Goal: Information Seeking & Learning: Learn about a topic

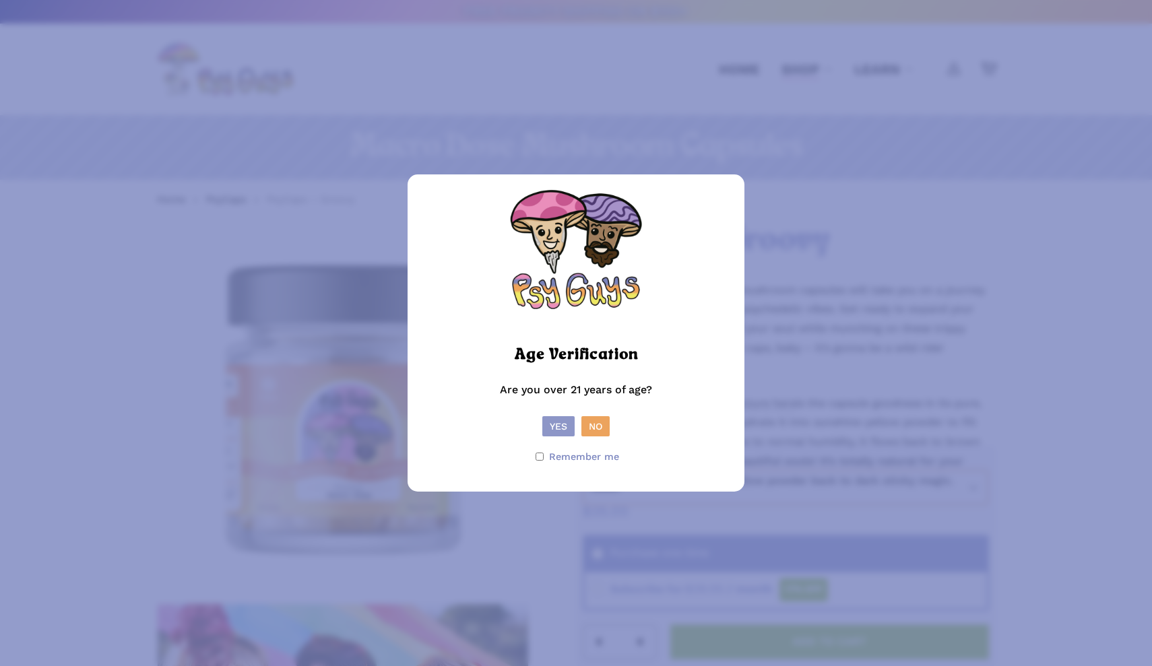
click at [554, 428] on button "Yes" at bounding box center [558, 426] width 32 height 20
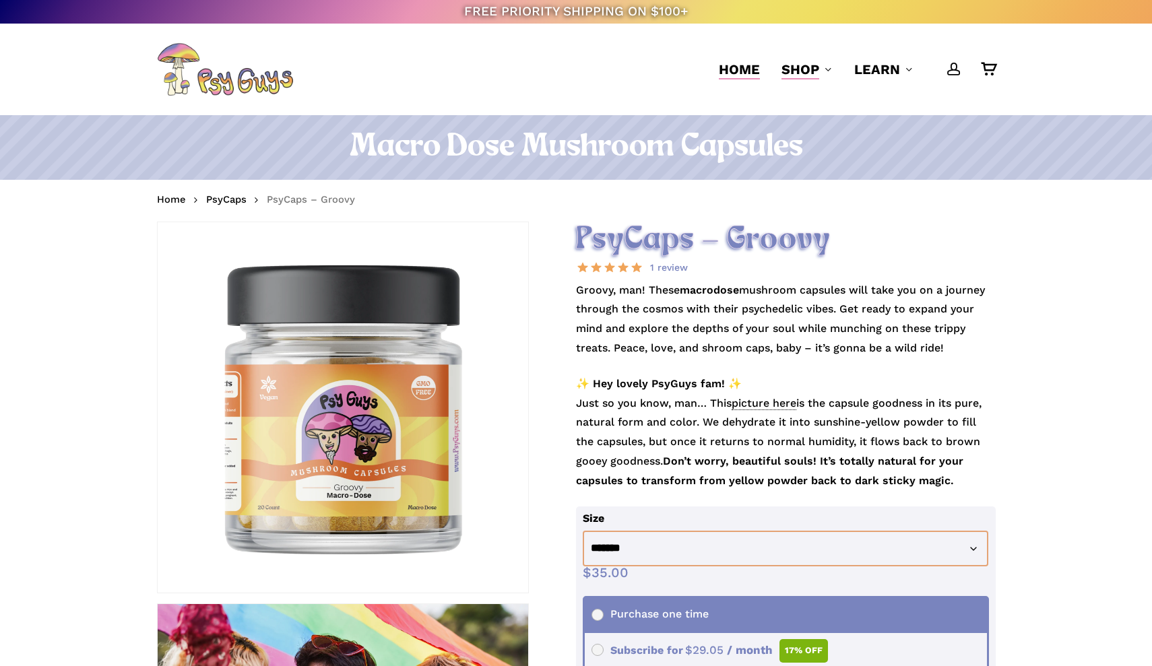
click at [734, 66] on span "Home" at bounding box center [739, 69] width 41 height 16
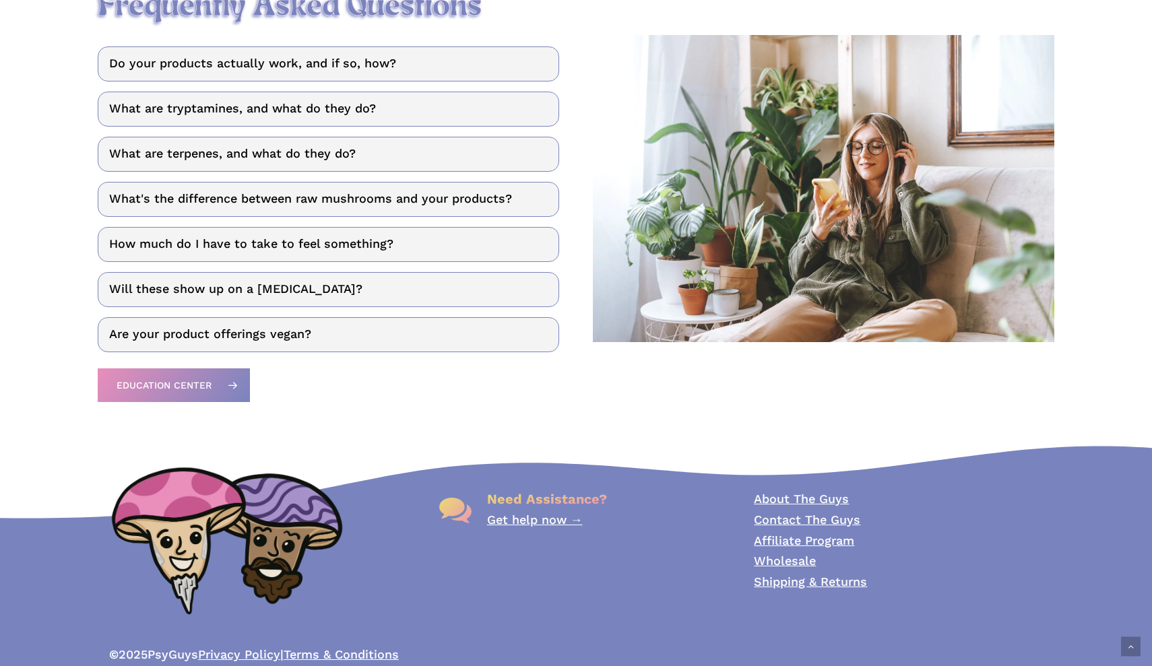
scroll to position [1801, 0]
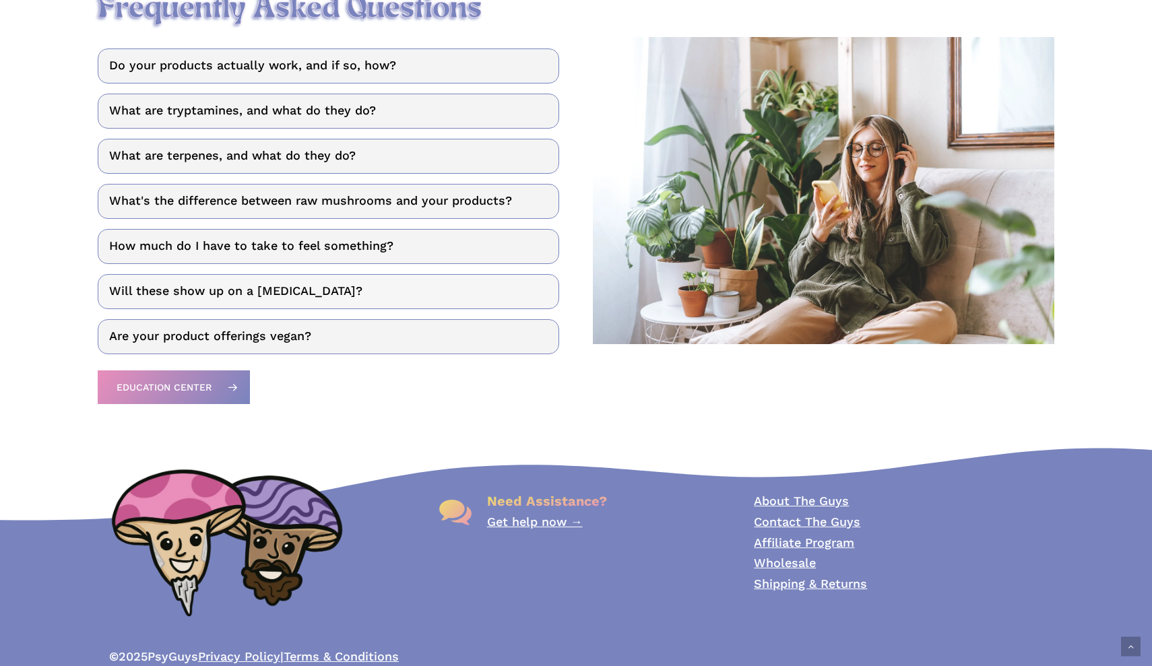
click at [333, 289] on link "Will these show up on a [MEDICAL_DATA]?" at bounding box center [328, 291] width 461 height 35
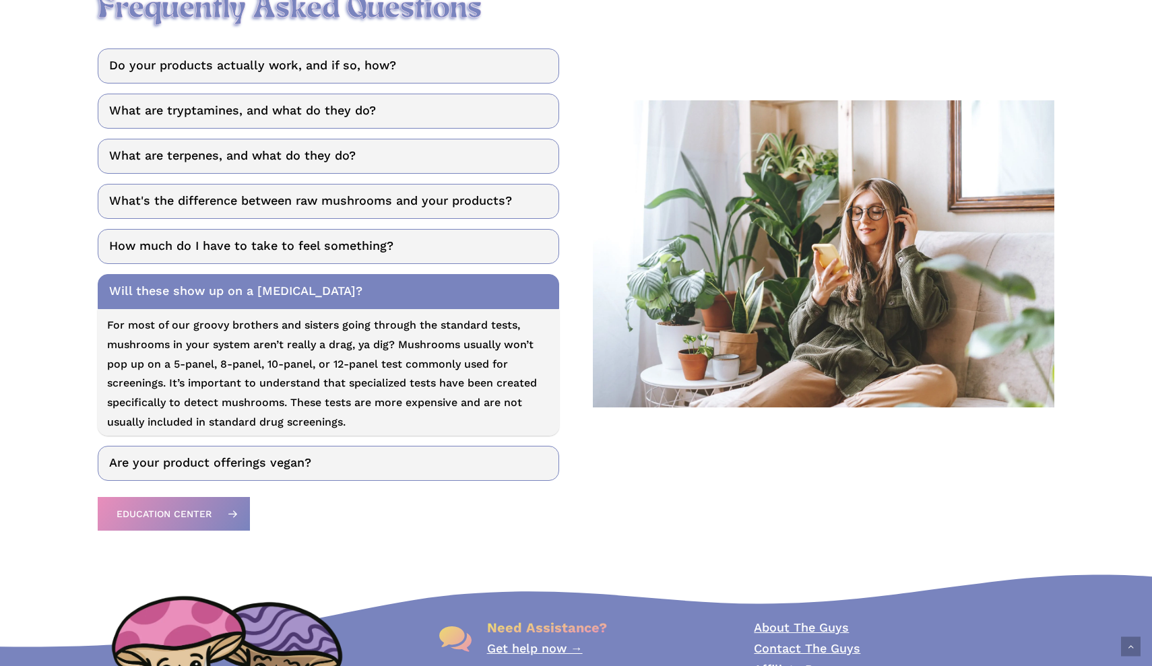
click at [333, 289] on link "Will these show up on a [MEDICAL_DATA]?" at bounding box center [328, 291] width 461 height 35
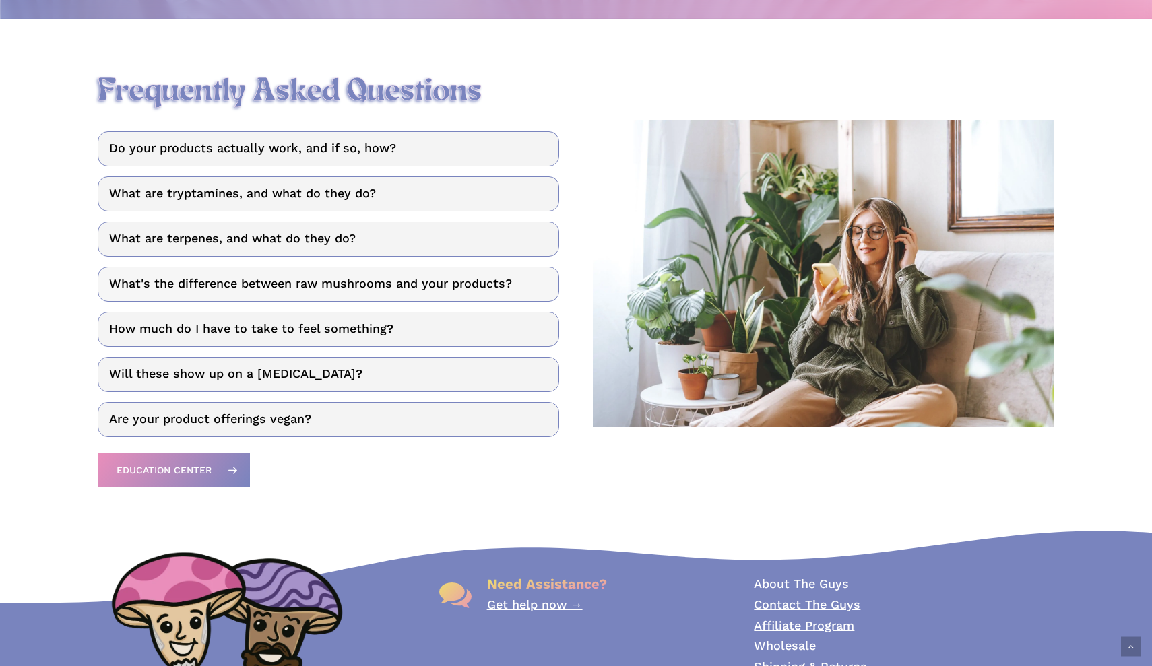
scroll to position [1717, 0]
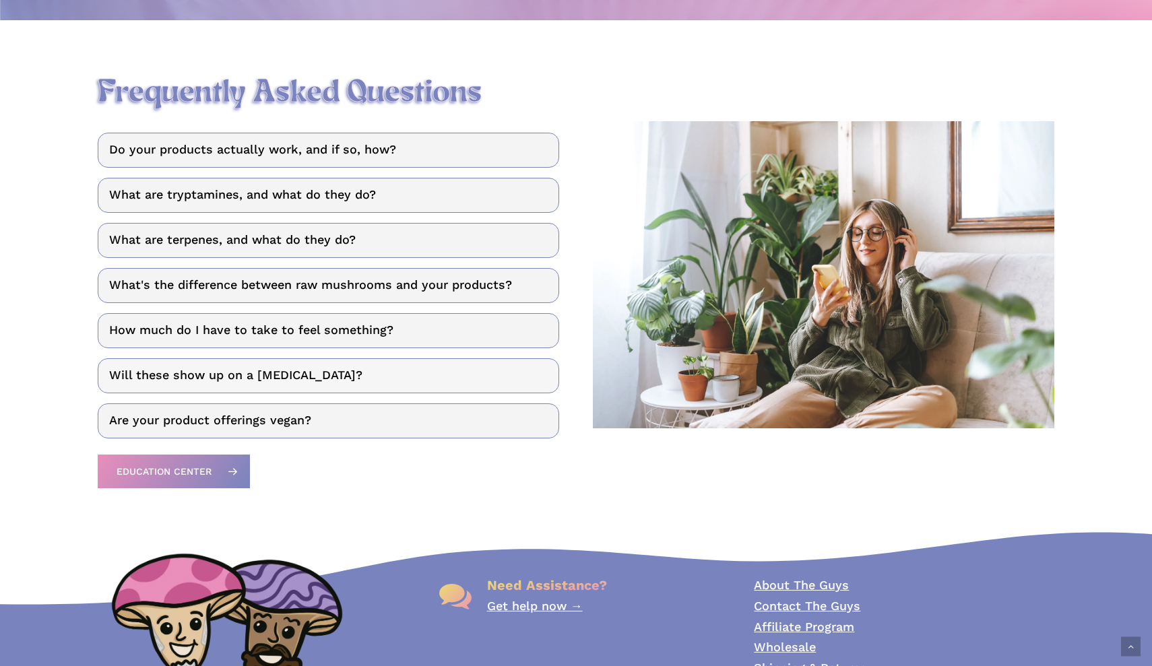
click at [251, 375] on link "Will these show up on a [MEDICAL_DATA]?" at bounding box center [328, 375] width 461 height 35
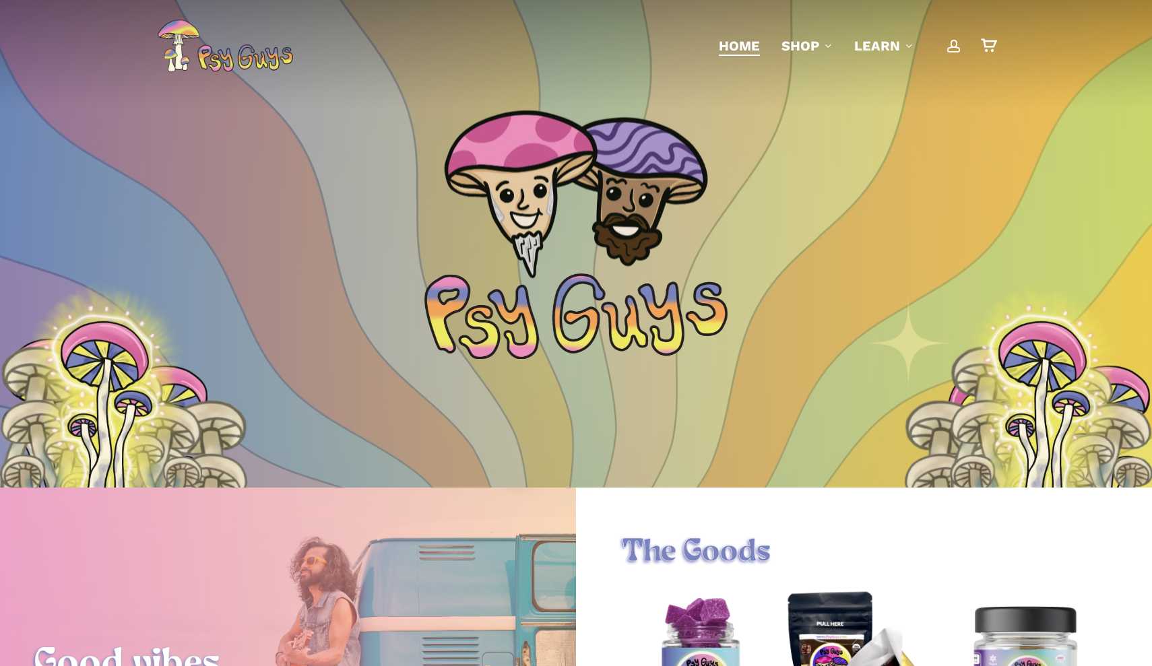
scroll to position [0, 0]
